Goal: Transaction & Acquisition: Download file/media

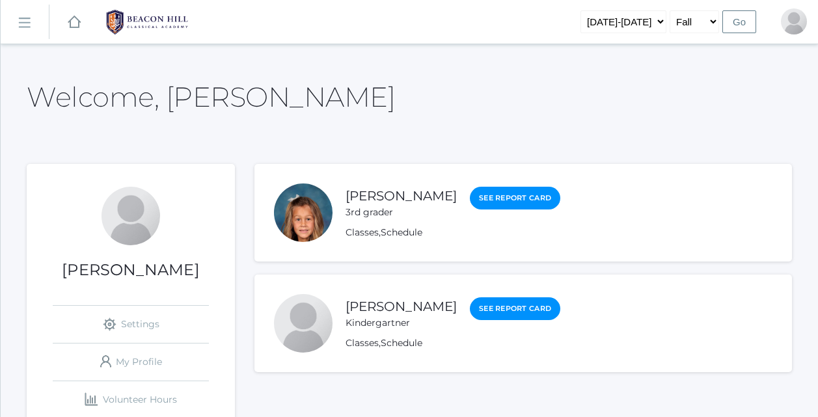
scroll to position [482, 0]
click at [227, 98] on h2 "Welcome, [PERSON_NAME]" at bounding box center [211, 97] width 368 height 30
click at [377, 189] on link "[PERSON_NAME]" at bounding box center [401, 196] width 111 height 16
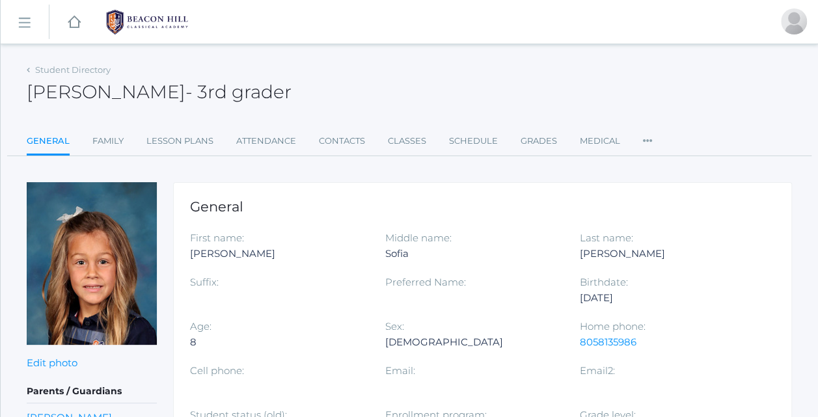
click at [316, 149] on ul "General Family Lesson Plans Attendance Contacts Classes Schedule Grades Medical…" at bounding box center [410, 142] width 766 height 28
click at [279, 9] on div "icons/ui/navigation/hamburger Created with Sketch. icons/ui/navigation/home Cre…" at bounding box center [410, 22] width 818 height 44
click at [169, 148] on link "Lesson Plans" at bounding box center [179, 141] width 67 height 26
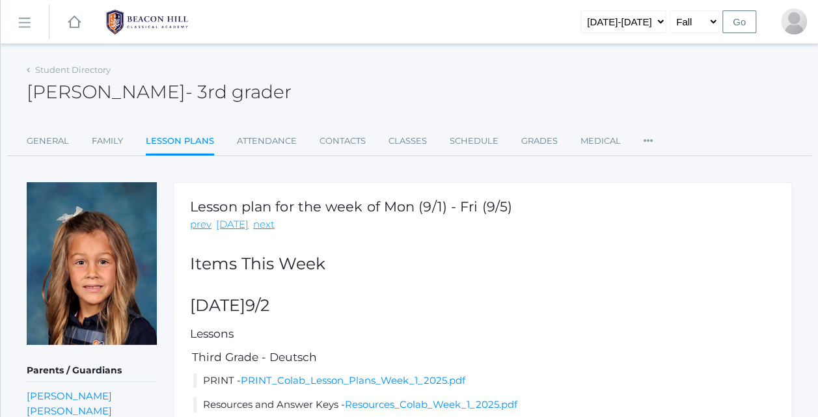
click at [420, 289] on div "Lesson plan for the week of Mon (9/1) - Fri (9/5) prev today next Items This We…" at bounding box center [482, 327] width 619 height 290
click at [416, 290] on div "Lesson plan for the week of Mon (9/1) - Fri (9/5) prev today next Items This We…" at bounding box center [482, 327] width 619 height 290
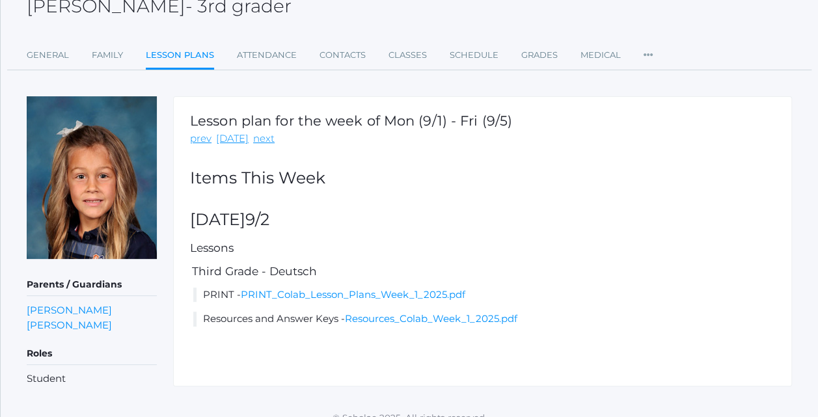
scroll to position [101, 0]
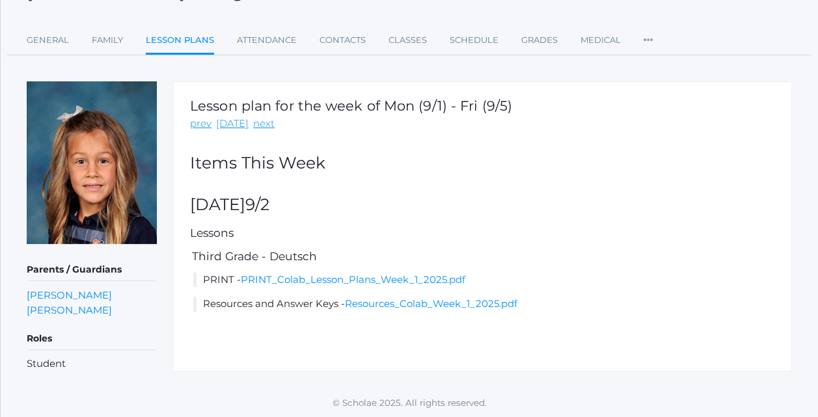
click at [371, 281] on link "PRINT_Colab_Lesson_Plans_Week_1_2025.pdf" at bounding box center [353, 279] width 225 height 12
click at [241, 273] on link "PRINT_Colab_Lesson_Plans_Week_1_2025.pdf" at bounding box center [353, 279] width 225 height 12
click at [192, 60] on div "Student Directory Isabella Scrudato - 3rd grader Isabella Scrudato 3rd grader G…" at bounding box center [410, 166] width 766 height 412
click at [182, 46] on link "Lesson Plans" at bounding box center [180, 41] width 68 height 28
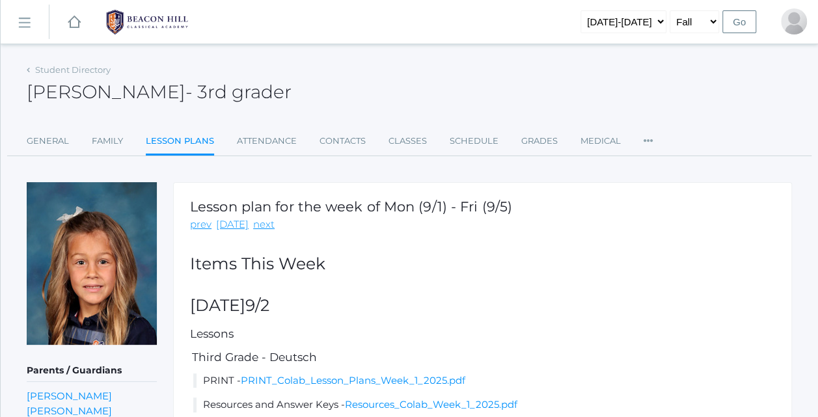
click at [34, 71] on div "Student Directory" at bounding box center [69, 70] width 84 height 13
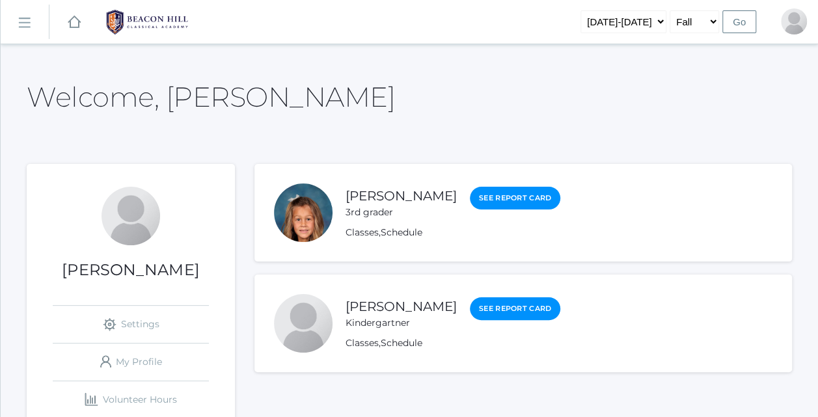
click at [392, 311] on link "[PERSON_NAME]" at bounding box center [401, 307] width 111 height 16
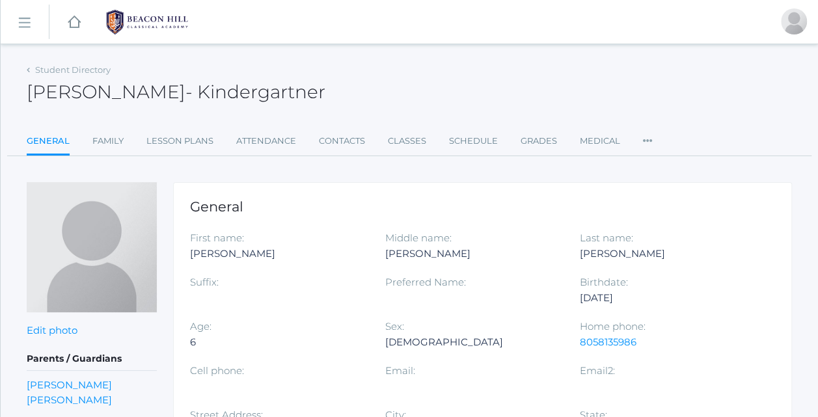
click at [167, 137] on link "Lesson Plans" at bounding box center [179, 141] width 67 height 26
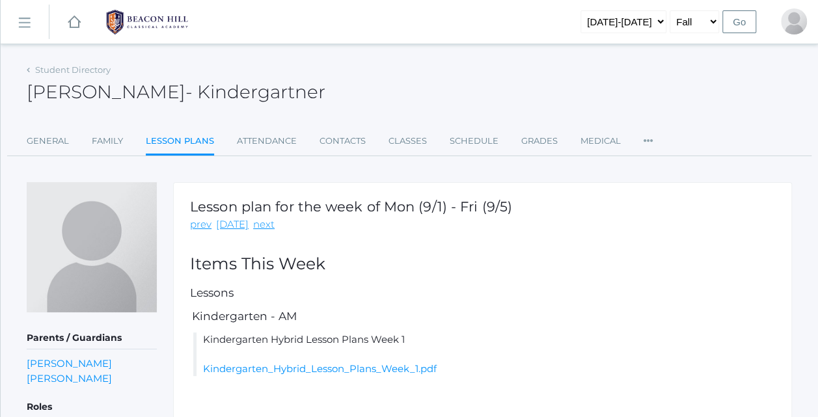
click at [363, 370] on link "Kindergarten_Hybrid_Lesson_Plans_Week_1.pdf" at bounding box center [320, 369] width 234 height 12
